Goal: Use online tool/utility

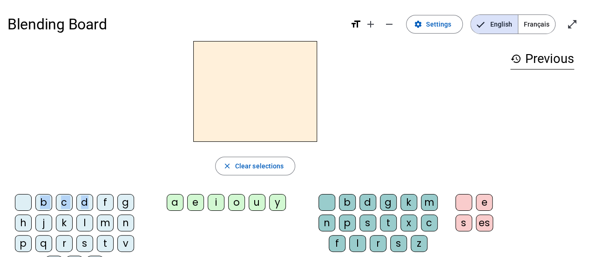
drag, startPoint x: 87, startPoint y: 201, endPoint x: 175, endPoint y: 88, distance: 143.4
click at [235, 82] on div "close Clear selections b c d f g h j k l m n p q r s t v w y z a e i o u y b d …" at bounding box center [255, 160] width 496 height 239
click at [89, 205] on div "d" at bounding box center [84, 202] width 17 height 17
click at [182, 200] on div "a" at bounding box center [175, 202] width 17 height 17
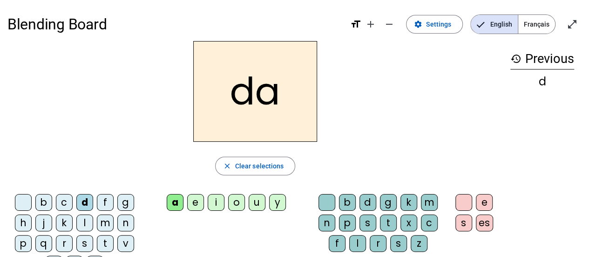
click at [532, 33] on span "Français" at bounding box center [537, 24] width 37 height 19
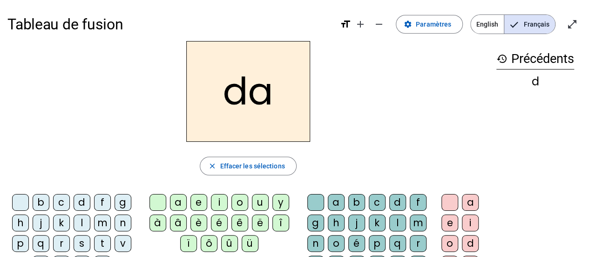
click at [487, 25] on span "English" at bounding box center [487, 24] width 33 height 19
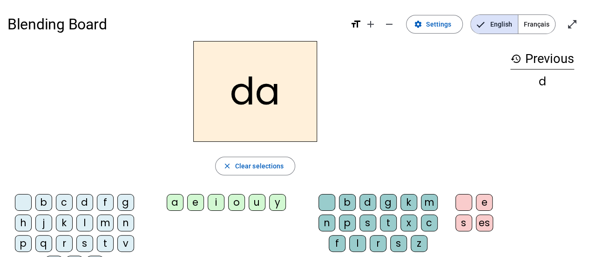
click at [542, 19] on span "Français" at bounding box center [537, 24] width 37 height 19
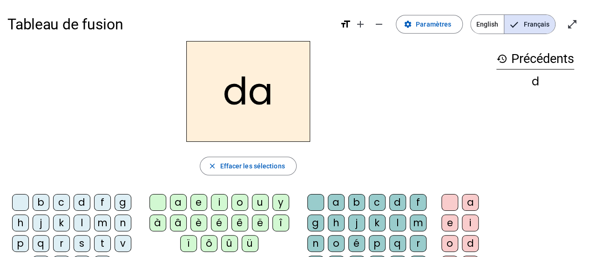
click at [120, 201] on div "g" at bounding box center [123, 202] width 17 height 17
click at [60, 205] on div "c" at bounding box center [61, 202] width 17 height 17
click at [339, 222] on div "h" at bounding box center [336, 222] width 17 height 17
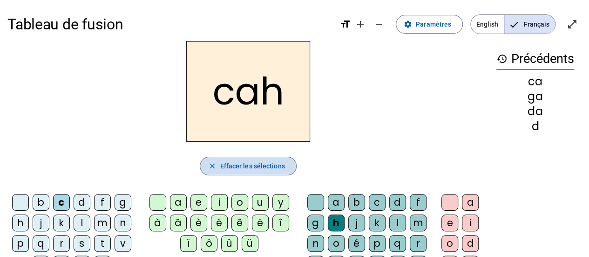
click at [212, 165] on mat-icon "close" at bounding box center [212, 166] width 8 height 8
